Goal: Navigation & Orientation: Find specific page/section

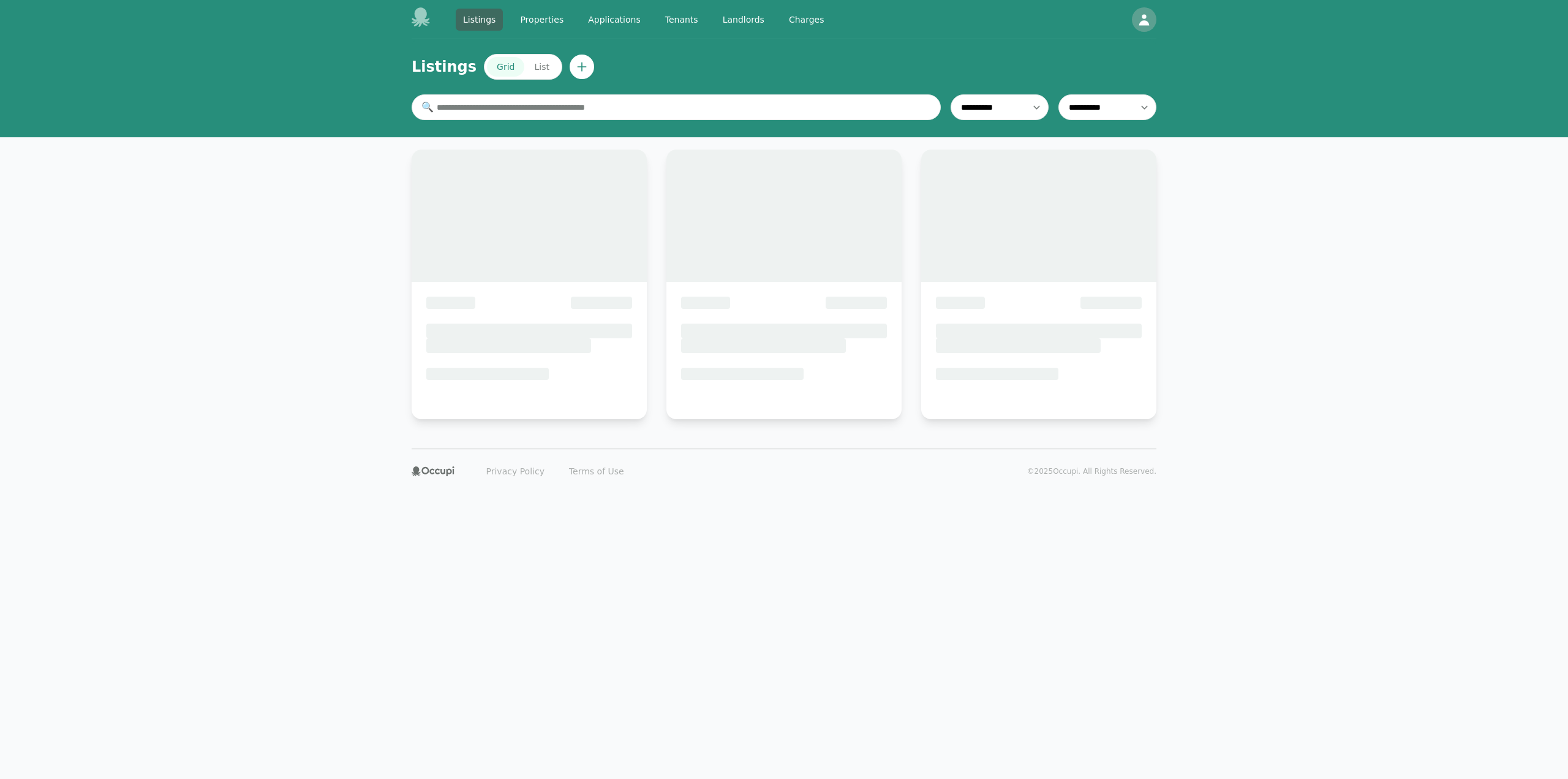
click at [735, 27] on link "Landlords" at bounding box center [744, 20] width 57 height 22
click at [735, 17] on link "Landlords" at bounding box center [744, 20] width 57 height 22
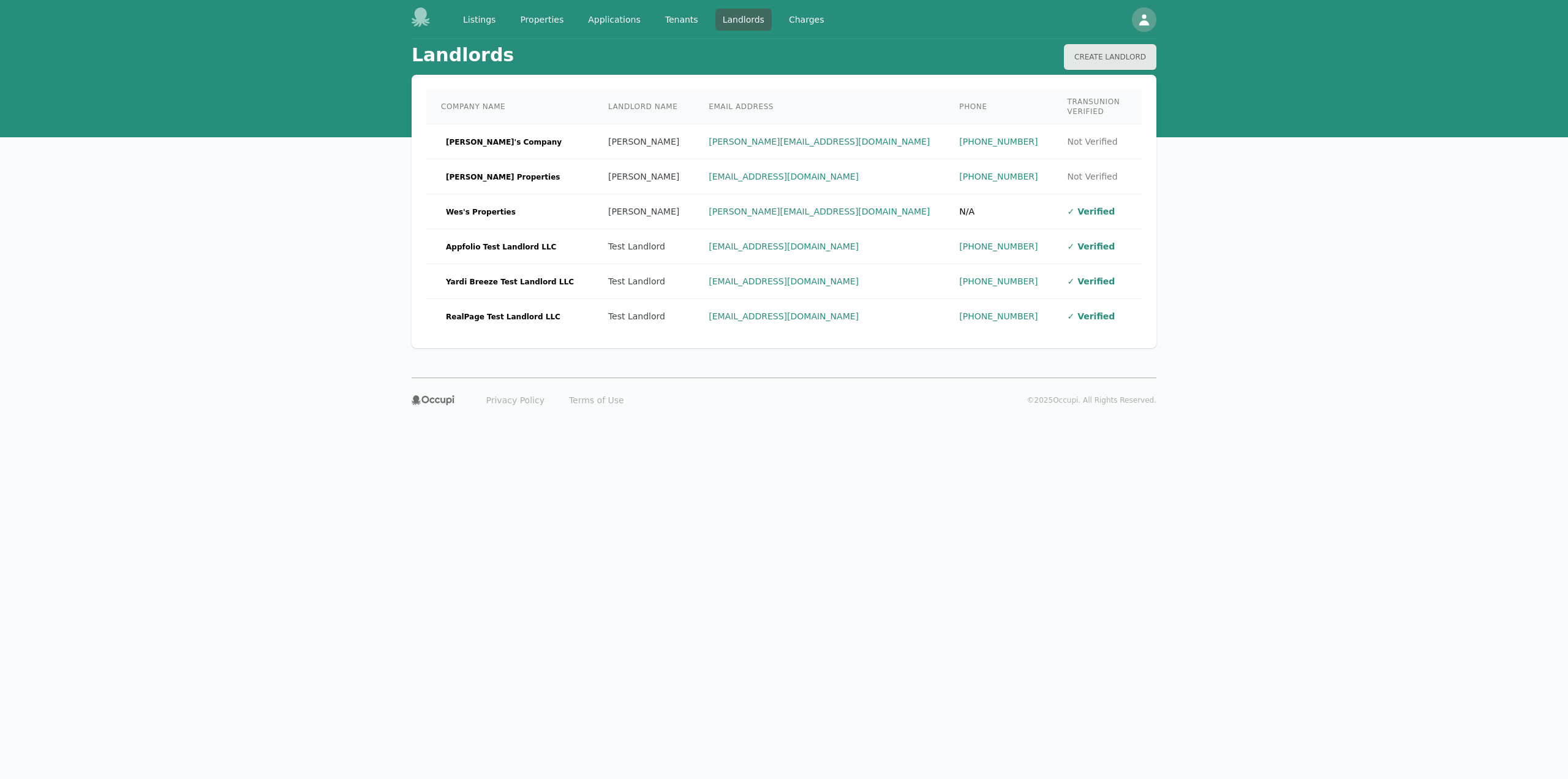
click at [257, 454] on body "Listings Properties Applications Tenants Landlords Charges Open main menu Open …" at bounding box center [784, 389] width 1568 height 779
click at [760, 633] on body "Listings Properties Applications Tenants Landlords Charges Open main menu Open …" at bounding box center [784, 389] width 1568 height 779
click at [594, 246] on td "Test Landlord" at bounding box center [643, 247] width 101 height 35
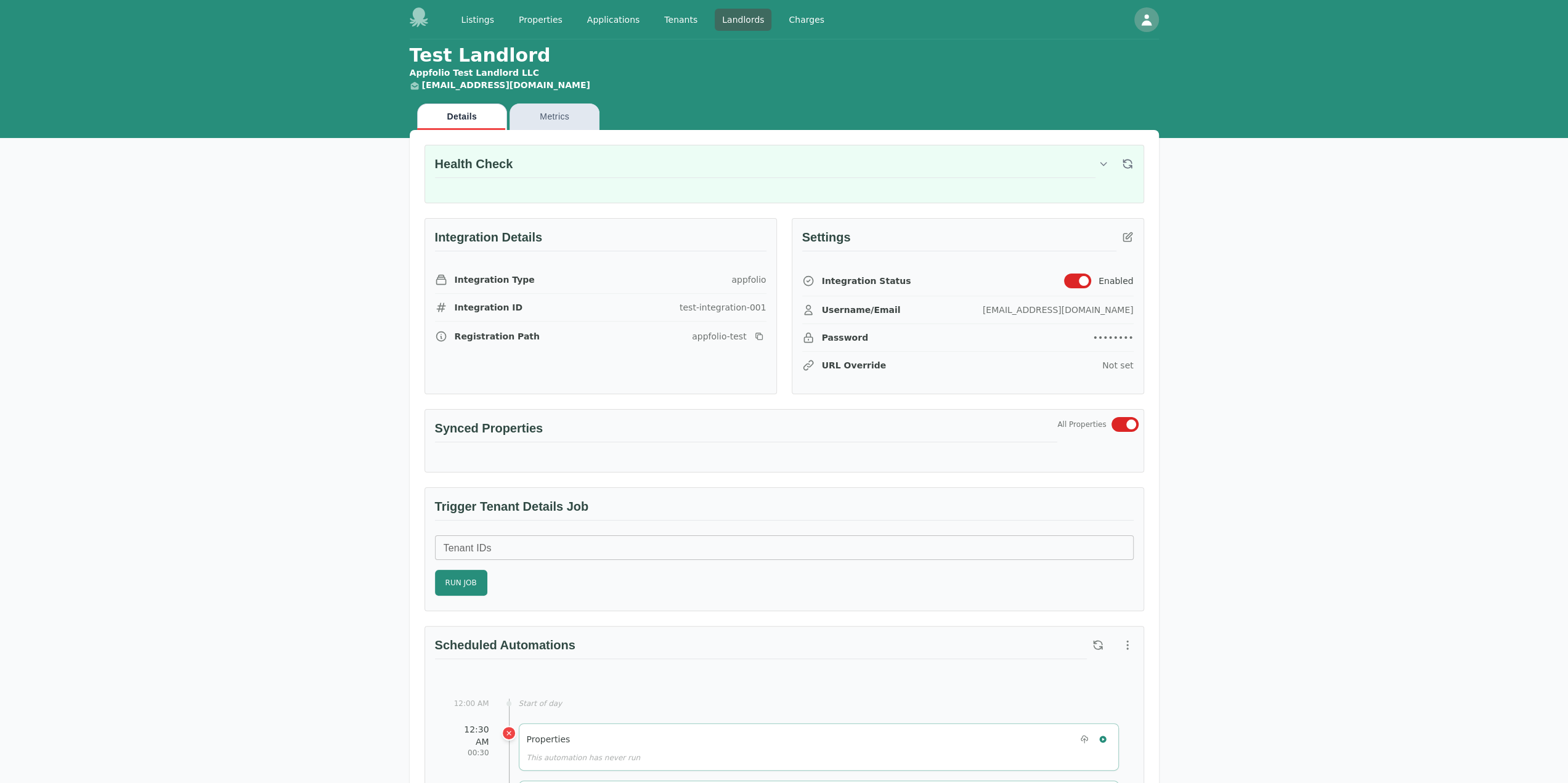
drag, startPoint x: 209, startPoint y: 277, endPoint x: 198, endPoint y: 261, distance: 19.4
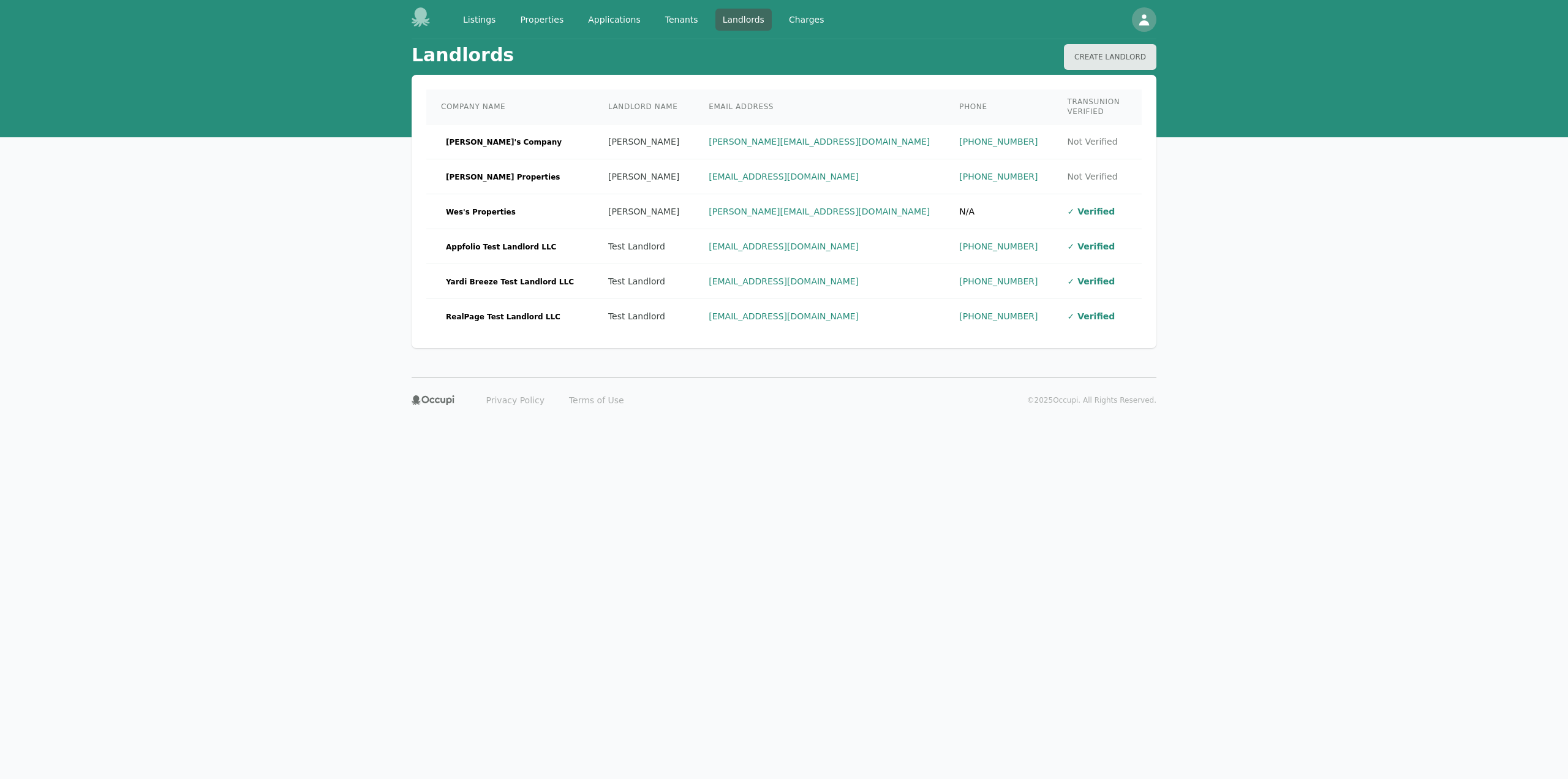
click at [559, 230] on td "Appfolio Test Landlord LLC" at bounding box center [510, 247] width 167 height 35
click at [540, 310] on span "RealPage Test Landlord LLC" at bounding box center [503, 317] width 124 height 13
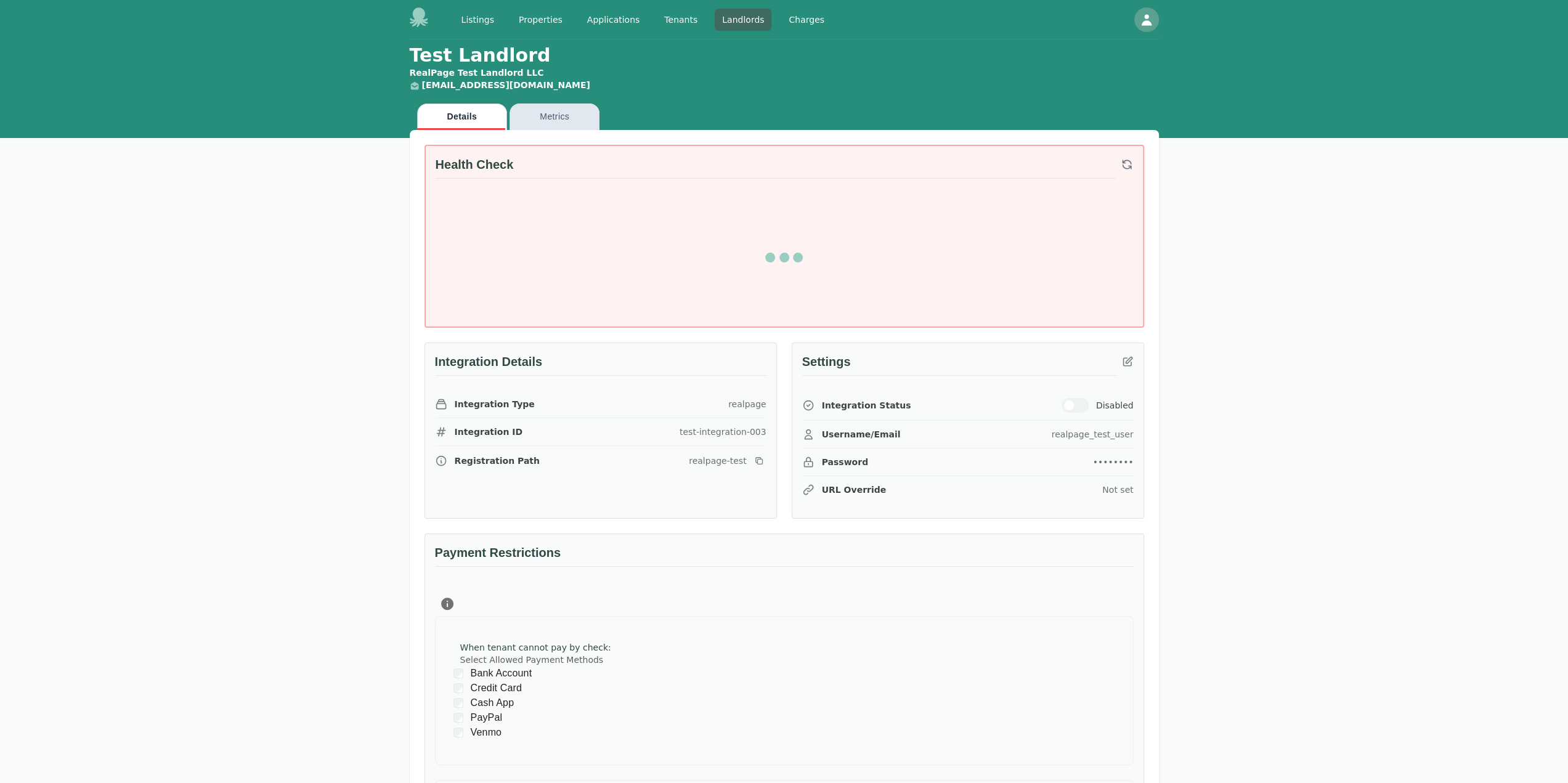
click at [1360, 218] on div "Test Landlord RealPage Test Landlord LLC [EMAIL_ADDRESS][DOMAIN_NAME] Details M…" at bounding box center [784, 530] width 1568 height 982
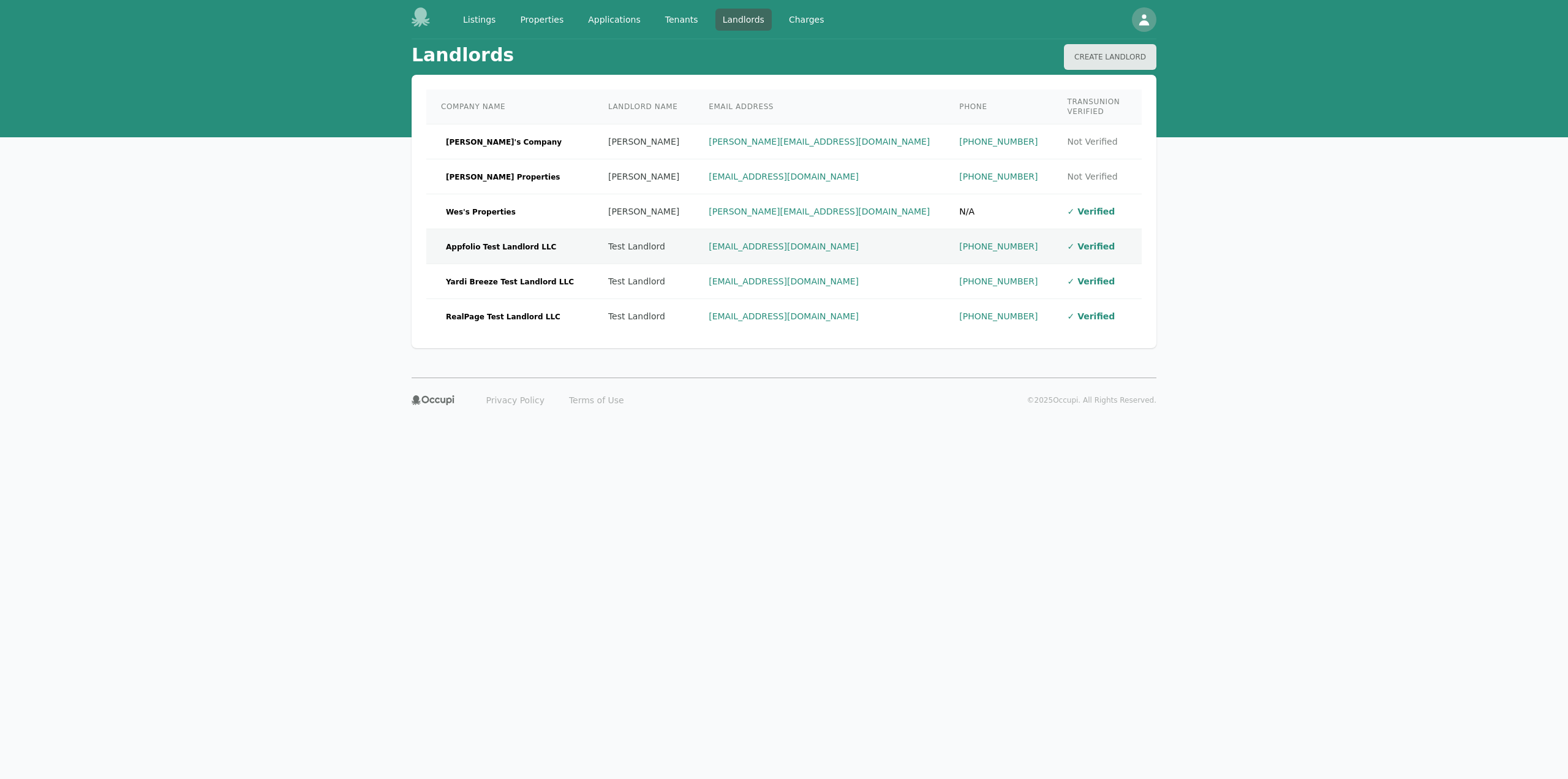
drag, startPoint x: 577, startPoint y: 229, endPoint x: 573, endPoint y: 235, distance: 7.2
click at [577, 230] on td "Appfolio Test Landlord LLC" at bounding box center [510, 247] width 167 height 35
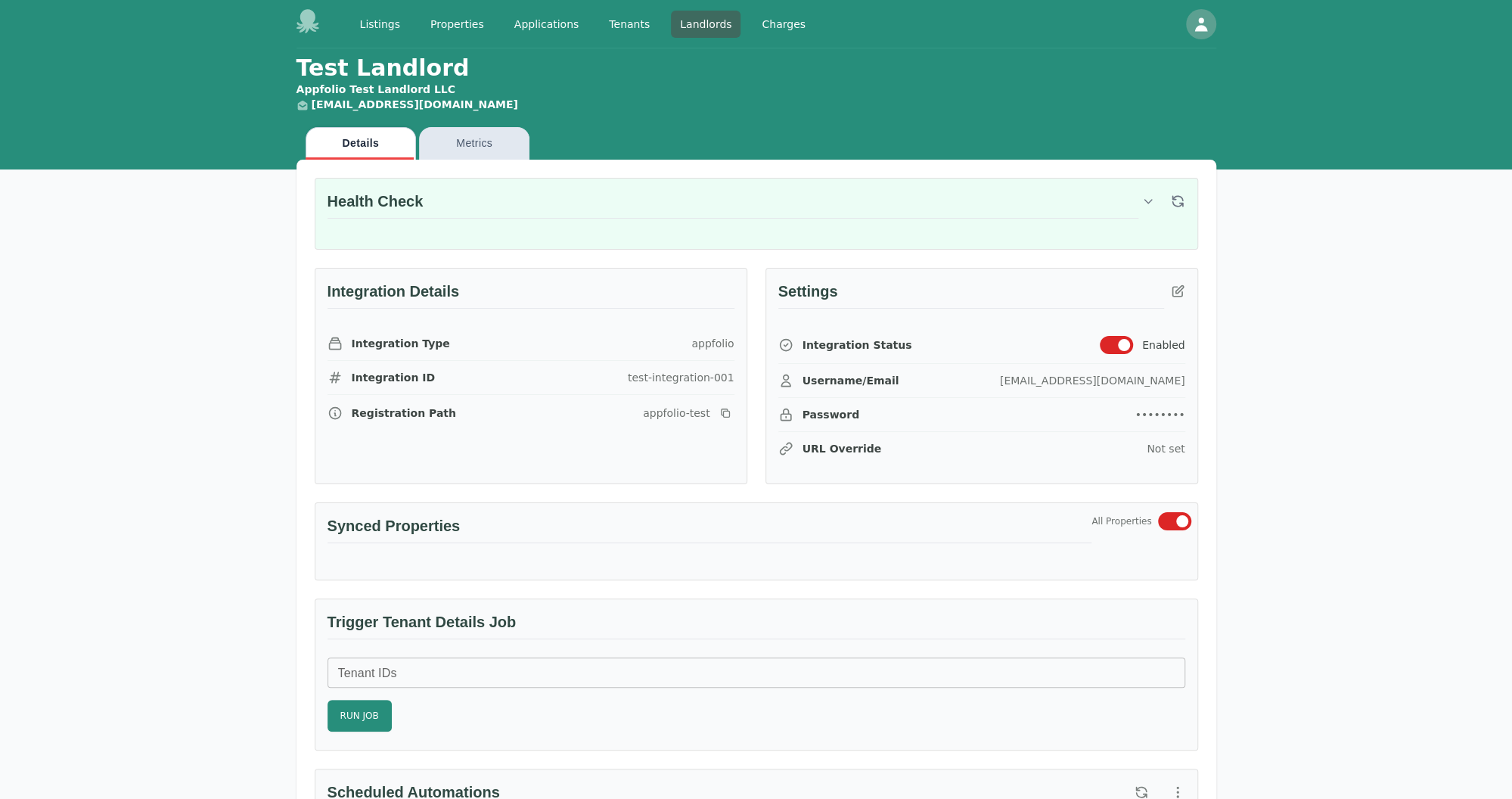
drag, startPoint x: 1374, startPoint y: 585, endPoint x: 1369, endPoint y: 592, distance: 8.6
